Goal: Information Seeking & Learning: Find specific fact

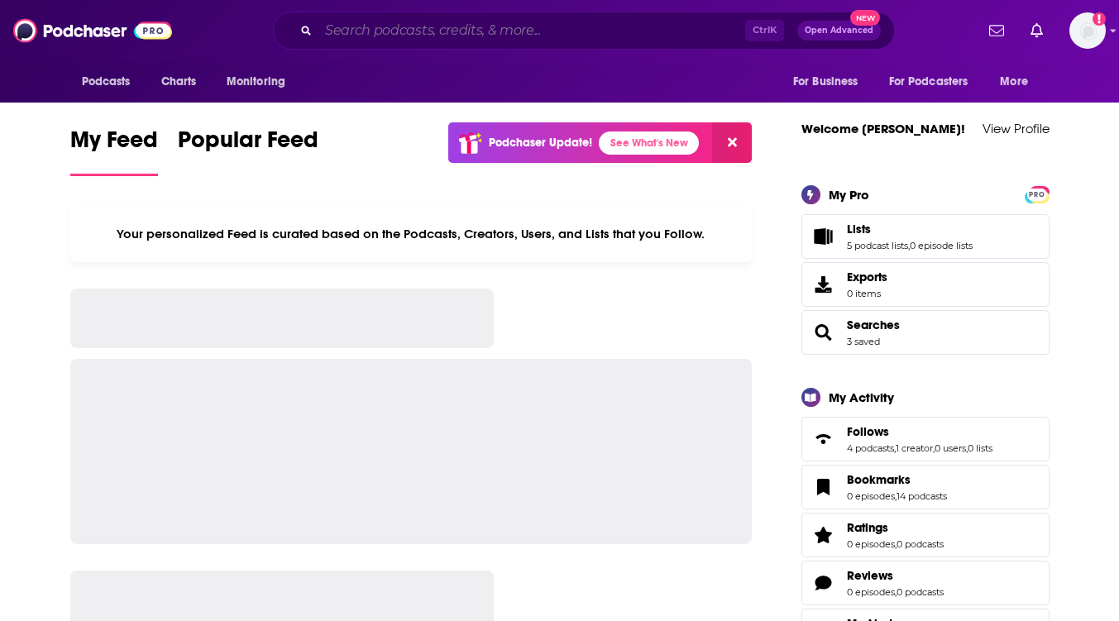
click at [466, 35] on input "Search podcasts, credits, & more..." at bounding box center [531, 30] width 427 height 26
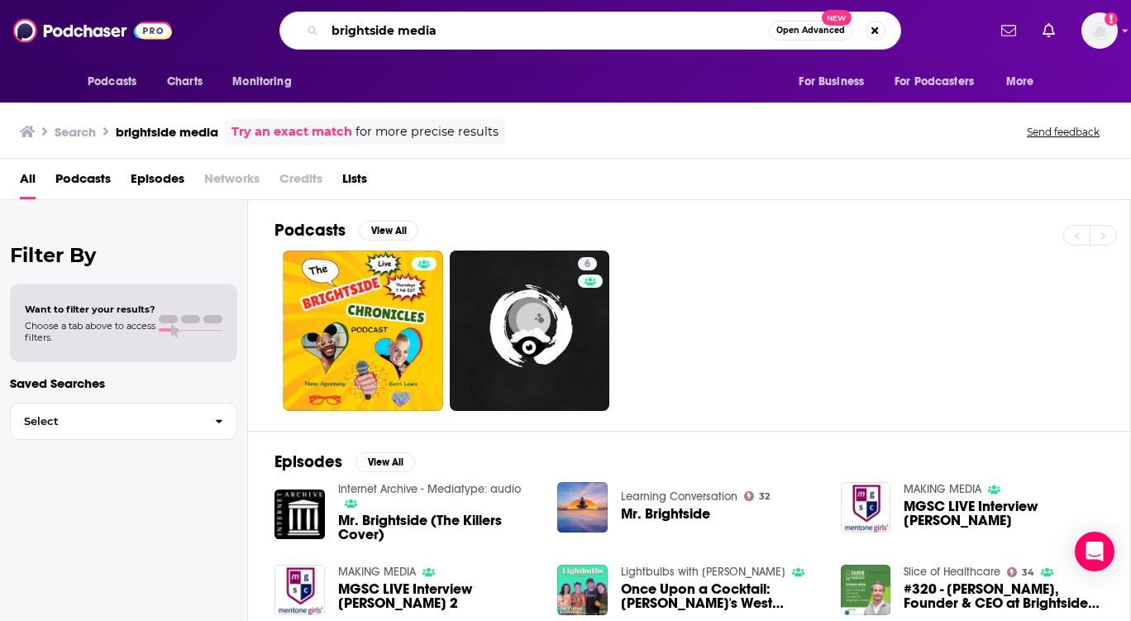
click at [448, 36] on input "brightside media" at bounding box center [547, 30] width 444 height 26
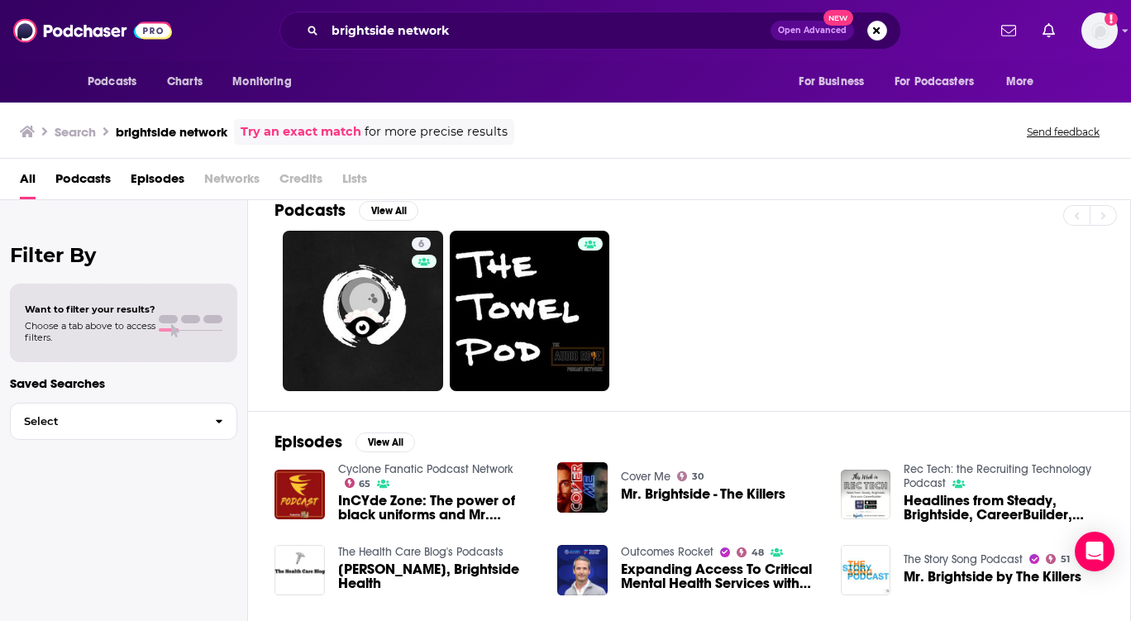
scroll to position [12, 0]
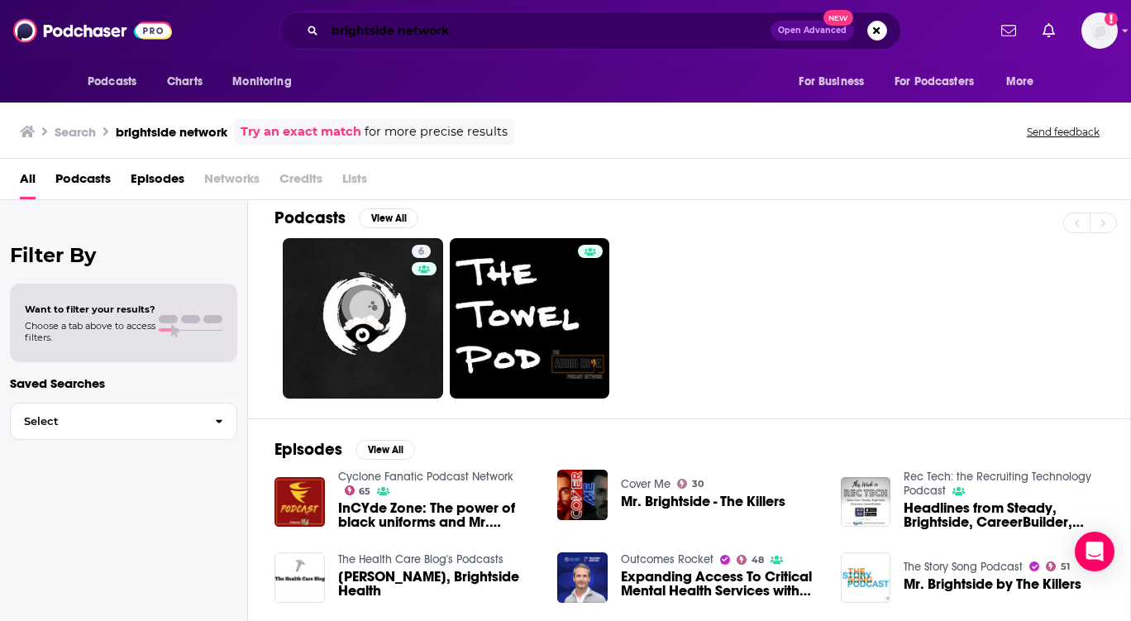
click at [605, 24] on input "brightside network" at bounding box center [548, 30] width 446 height 26
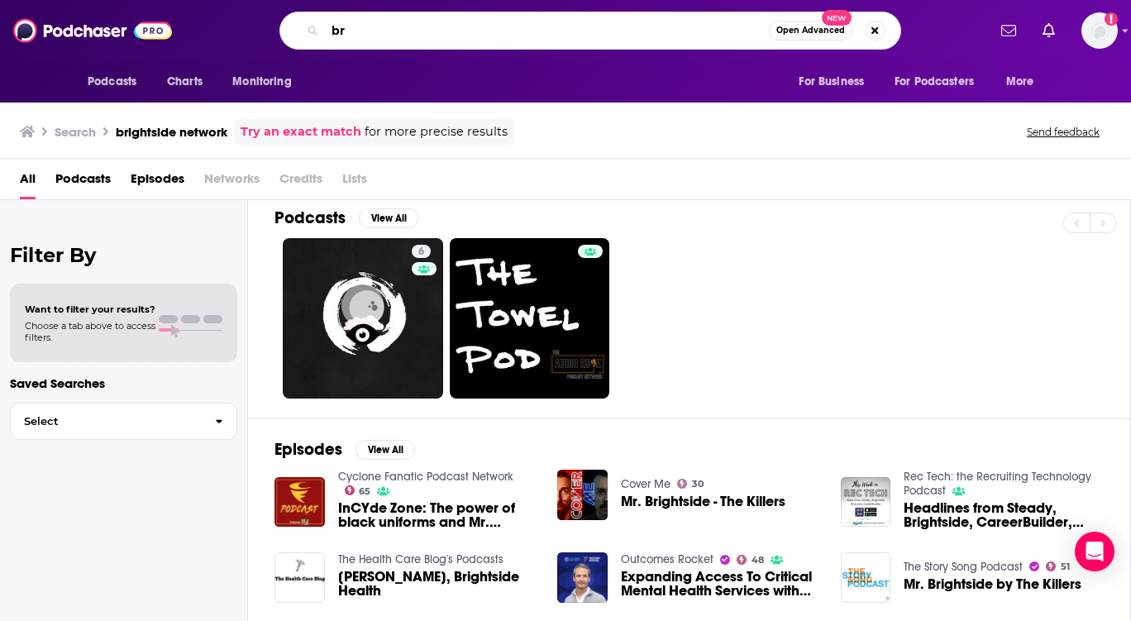
type input "b"
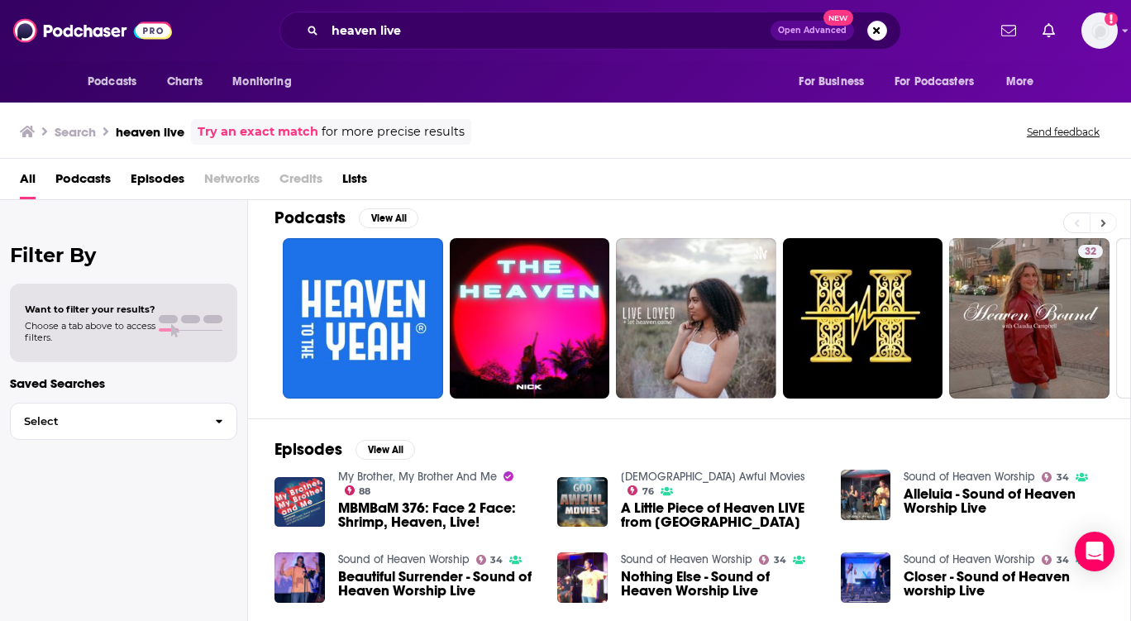
click at [1098, 221] on button at bounding box center [1103, 223] width 27 height 21
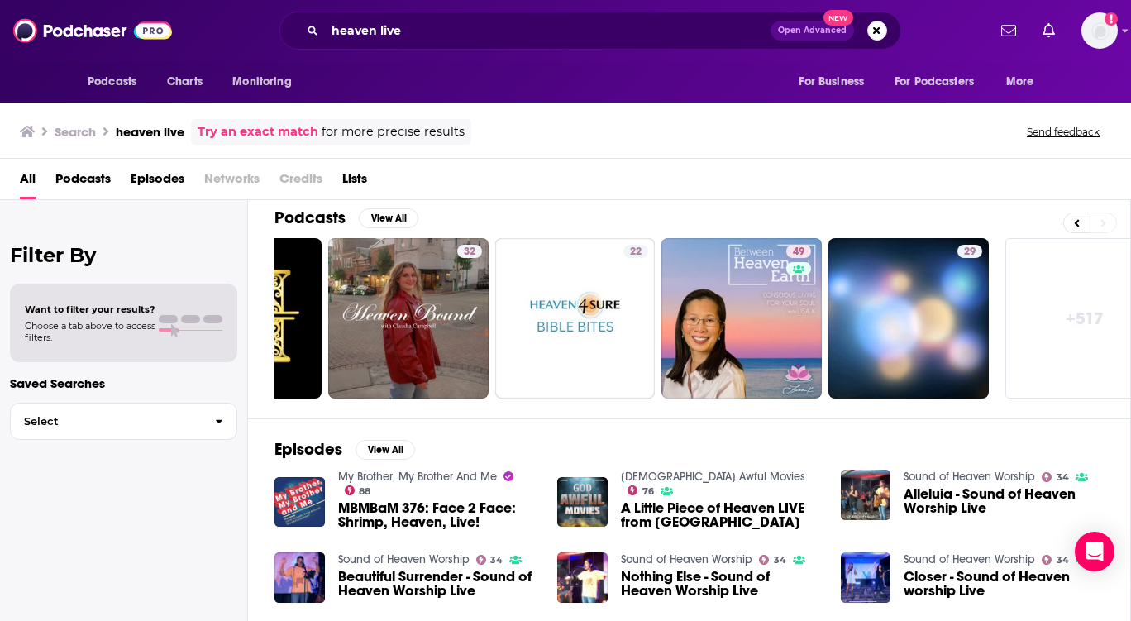
scroll to position [0, 662]
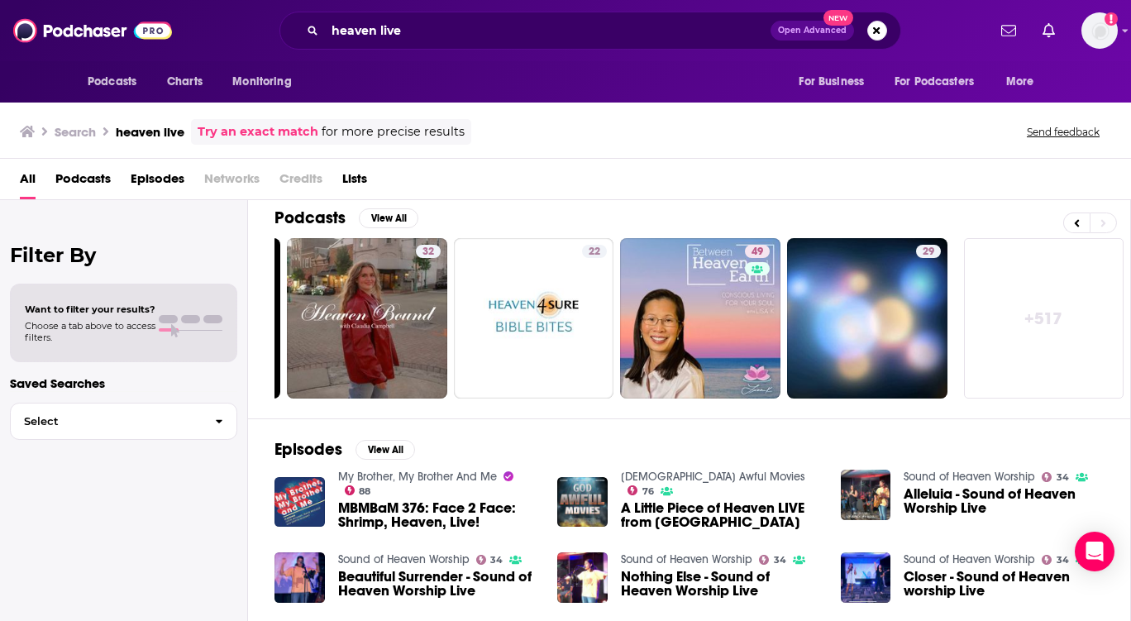
click at [453, 16] on div "heaven live Open Advanced New" at bounding box center [590, 31] width 622 height 38
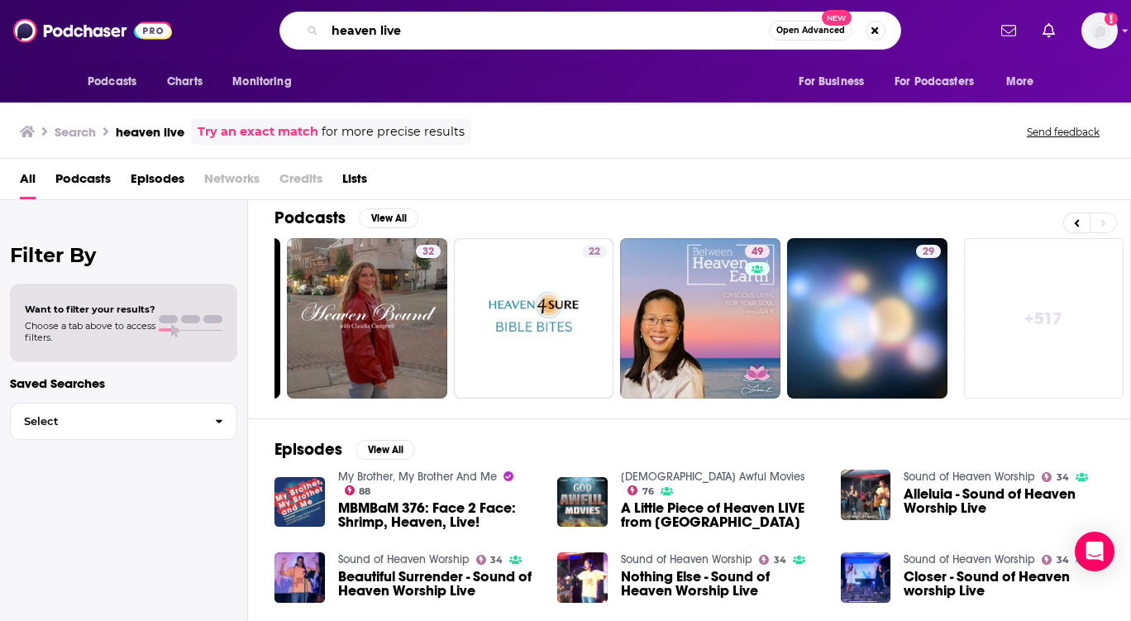
click at [450, 26] on input "heaven live" at bounding box center [547, 30] width 444 height 26
type input "h"
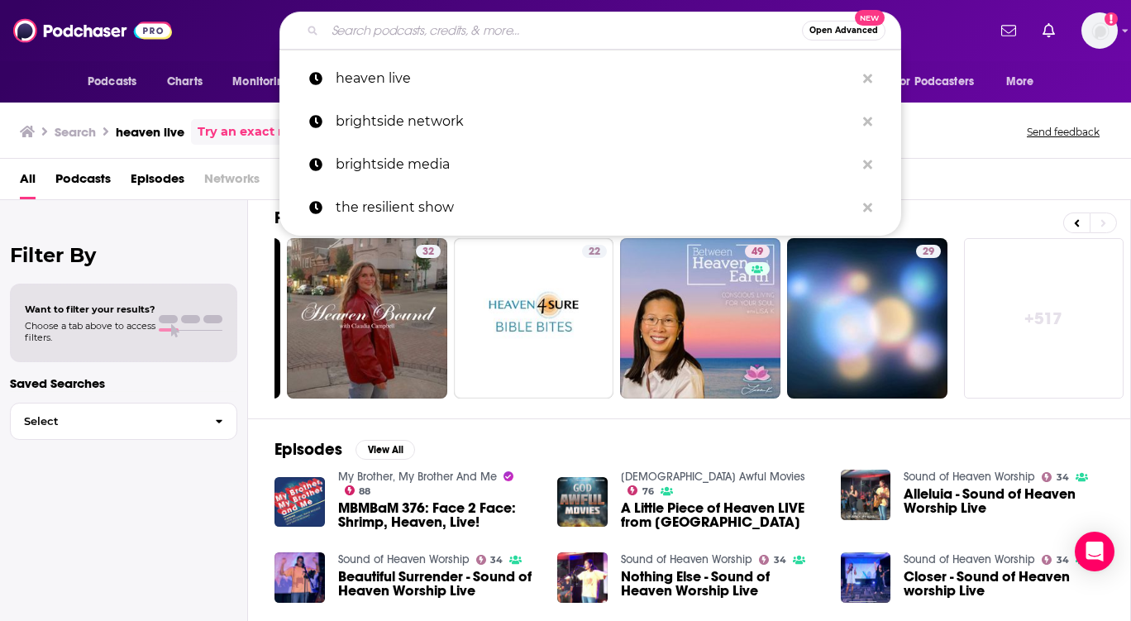
paste input "Brightside Video Podcast"
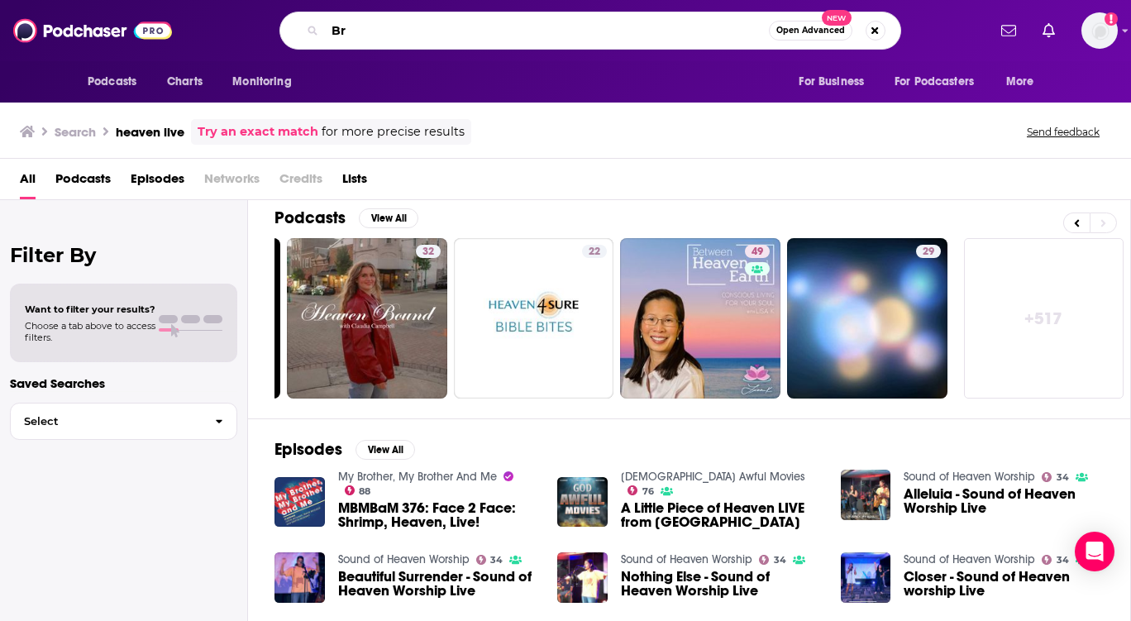
type input "B"
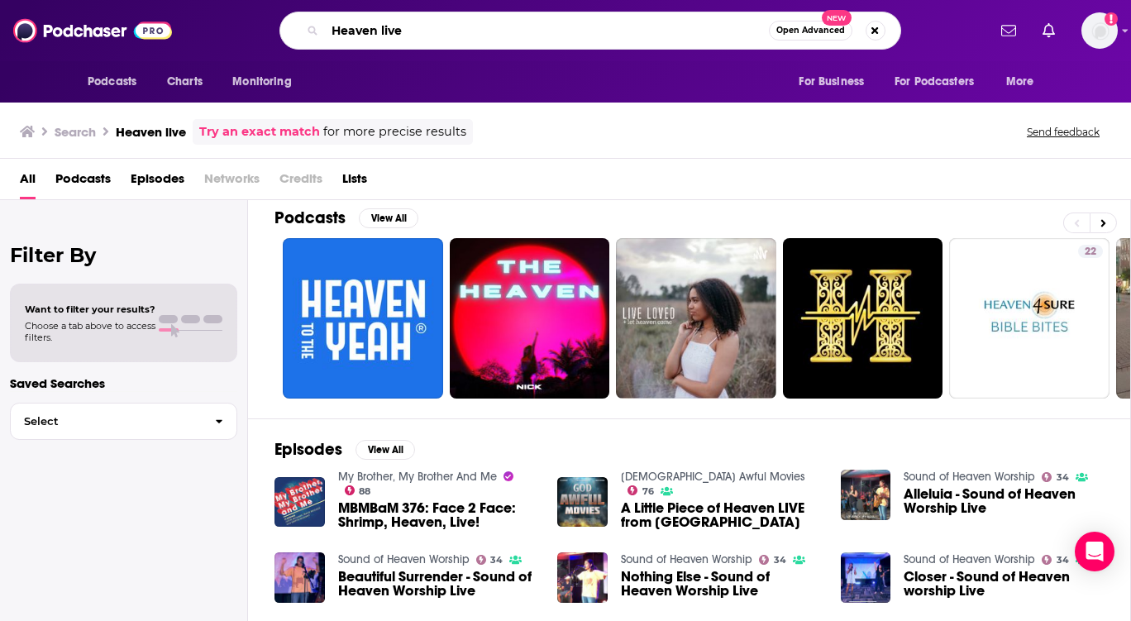
drag, startPoint x: 421, startPoint y: 35, endPoint x: 326, endPoint y: 41, distance: 95.3
click at [326, 41] on input "Heaven live" at bounding box center [547, 30] width 444 height 26
type input "brightside video podcast"
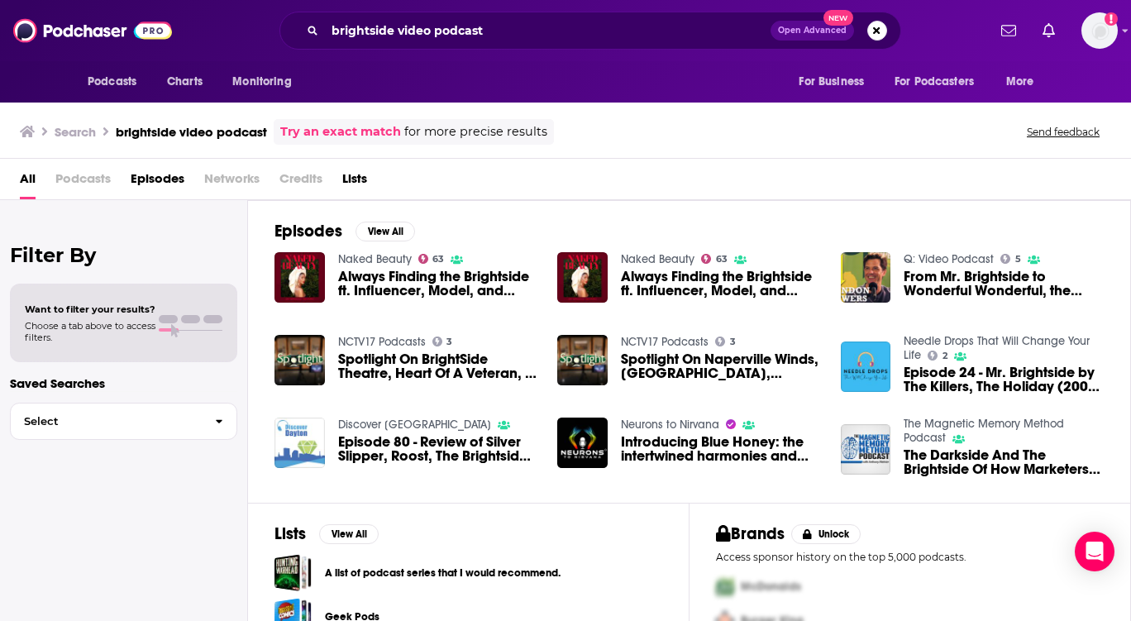
scroll to position [77, 0]
